Goal: Task Accomplishment & Management: Use online tool/utility

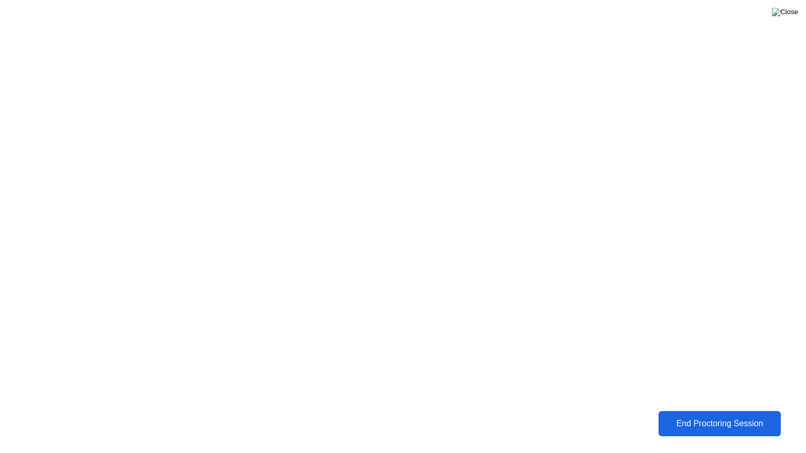
click at [789, 13] on img at bounding box center [785, 12] width 26 height 8
click at [789, 16] on img at bounding box center [785, 12] width 26 height 8
click div "No"
click at [793, 13] on img at bounding box center [785, 12] width 26 height 8
